Goal: Transaction & Acquisition: Book appointment/travel/reservation

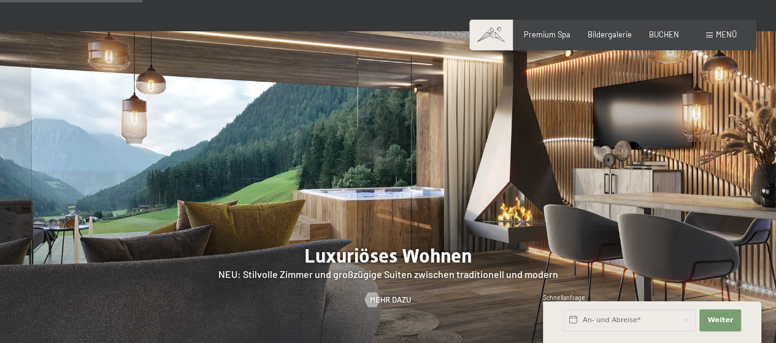
scroll to position [925, 0]
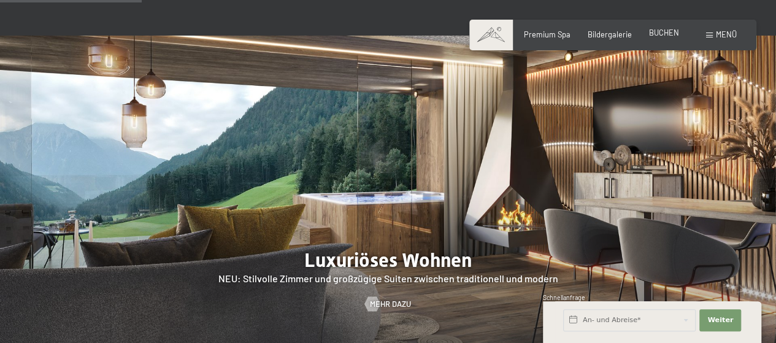
click at [658, 35] on span "BUCHEN" at bounding box center [664, 33] width 30 height 10
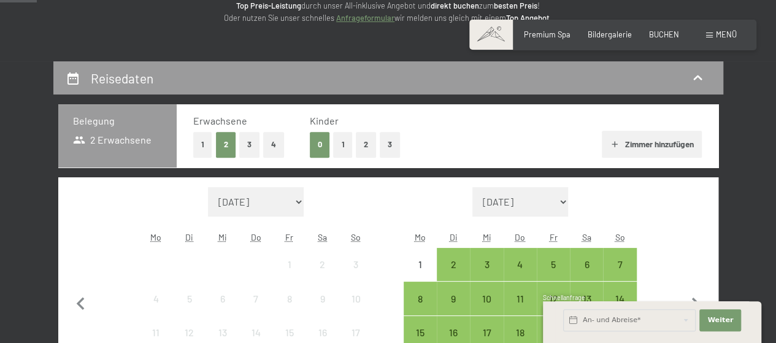
scroll to position [266, 0]
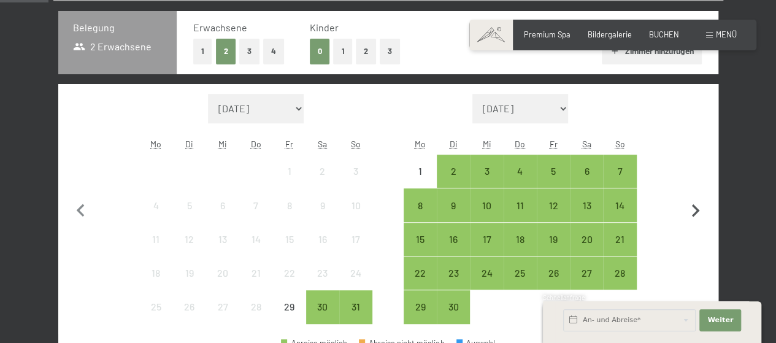
click at [691, 214] on icon "button" at bounding box center [696, 211] width 26 height 26
select select "2025-09-01"
select select "2025-10-01"
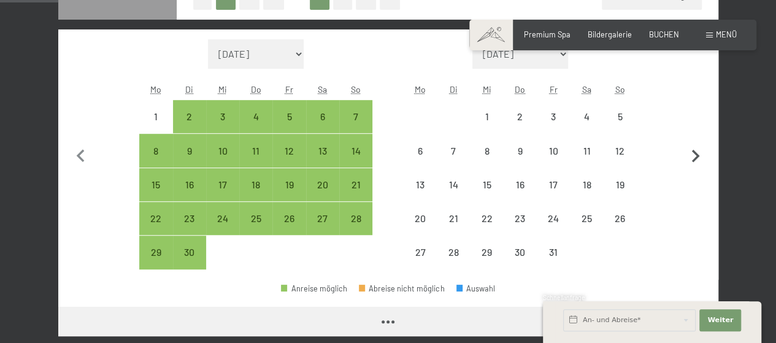
scroll to position [323, 0]
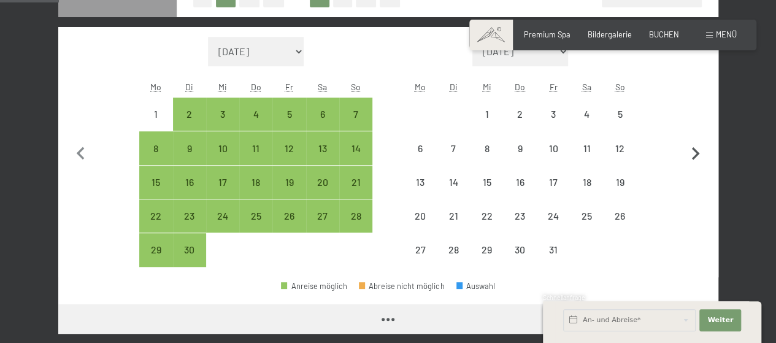
select select "2025-09-01"
select select "2025-10-01"
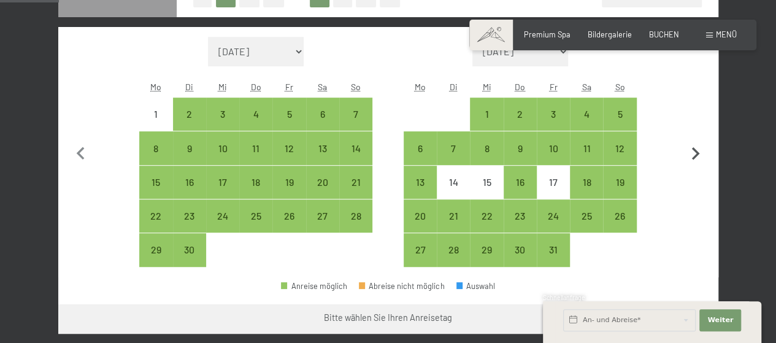
click at [693, 156] on icon "button" at bounding box center [696, 153] width 8 height 13
select select "2025-10-01"
select select "2025-11-01"
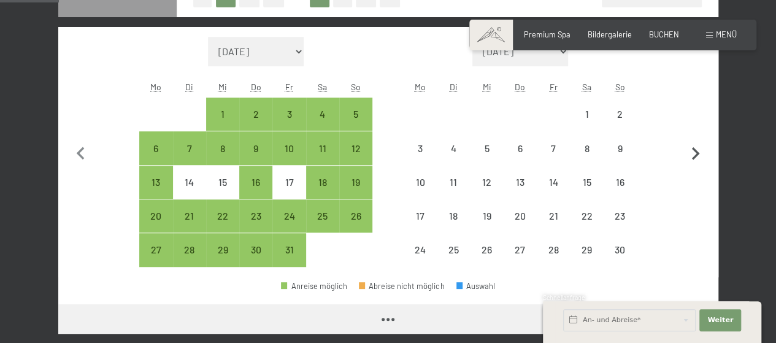
select select "2025-10-01"
select select "2025-11-01"
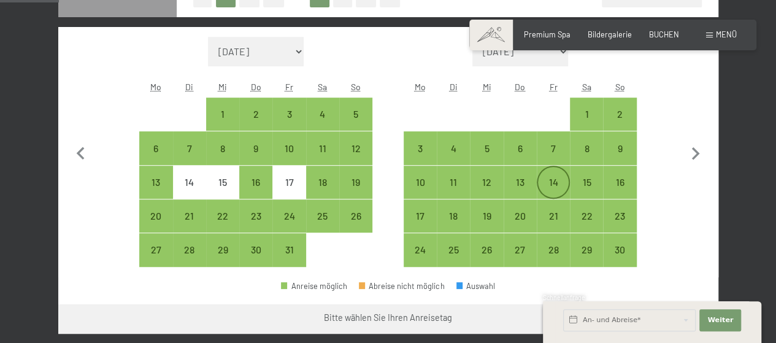
click at [555, 174] on div "14" at bounding box center [553, 182] width 31 height 31
select select "2025-10-01"
select select "2025-11-01"
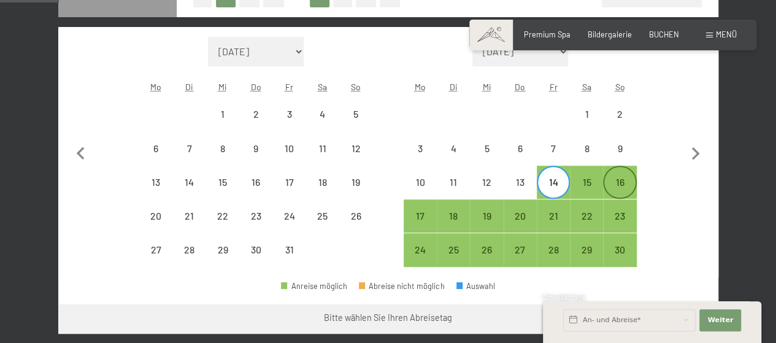
click at [619, 181] on div "16" at bounding box center [619, 192] width 31 height 31
select select "2025-10-01"
select select "2025-11-01"
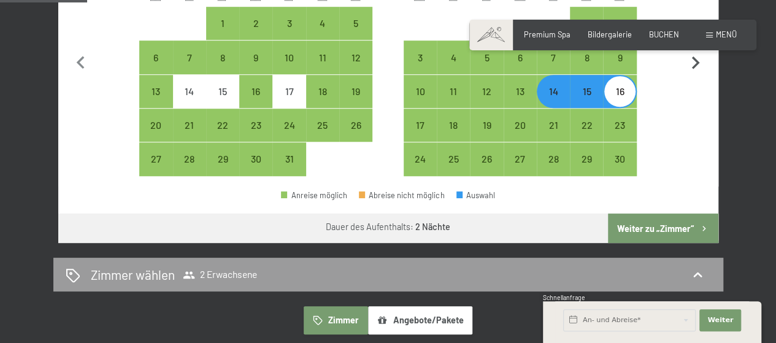
scroll to position [415, 0]
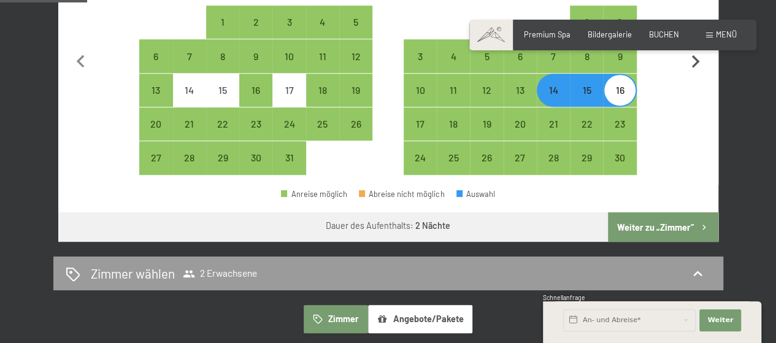
click at [685, 222] on button "Weiter zu „Zimmer“" at bounding box center [663, 226] width 110 height 29
select select "2025-10-01"
select select "2025-11-01"
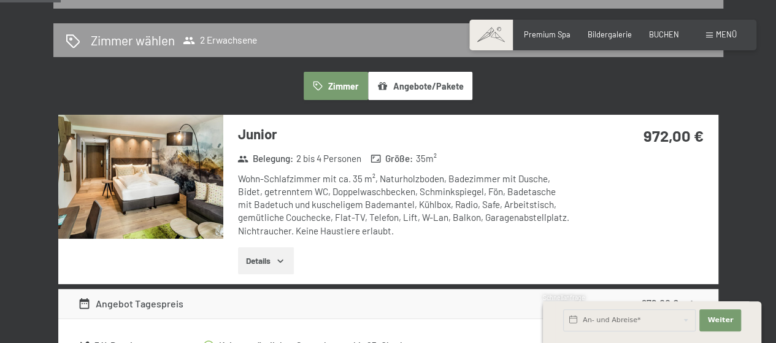
scroll to position [260, 0]
